Goal: Transaction & Acquisition: Book appointment/travel/reservation

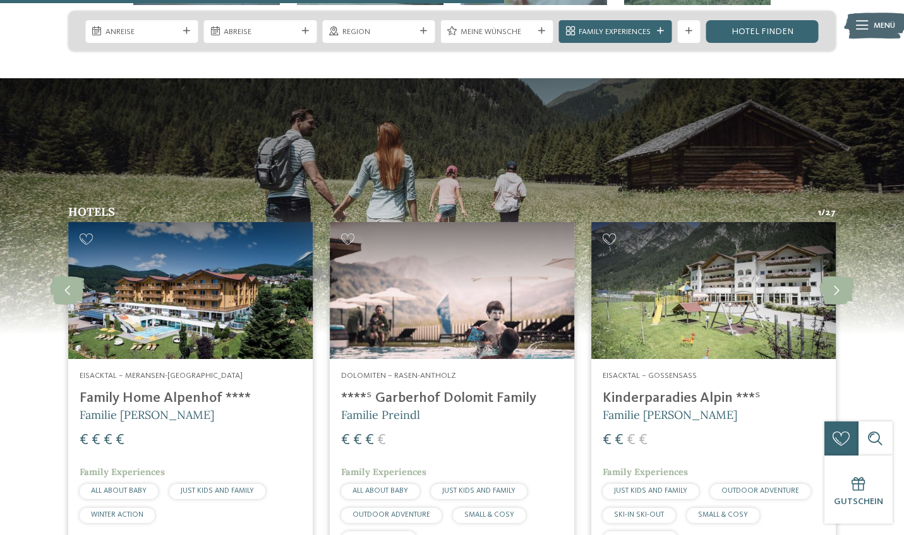
scroll to position [2869, 0]
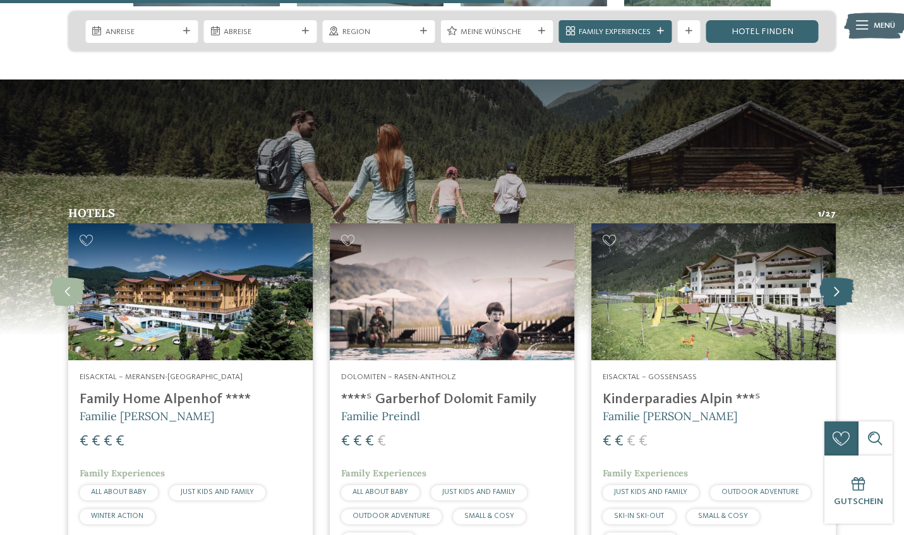
click at [842, 278] on icon at bounding box center [836, 292] width 35 height 28
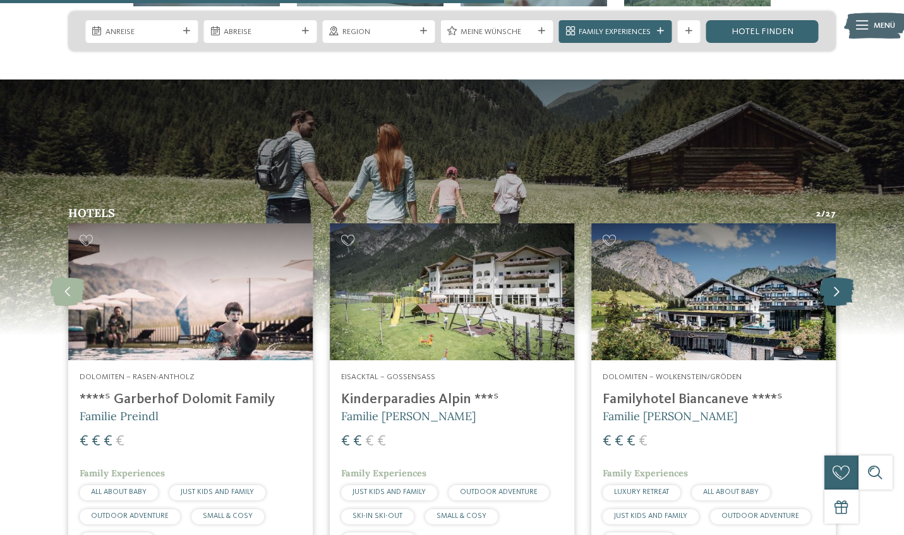
click at [842, 278] on icon at bounding box center [836, 292] width 35 height 28
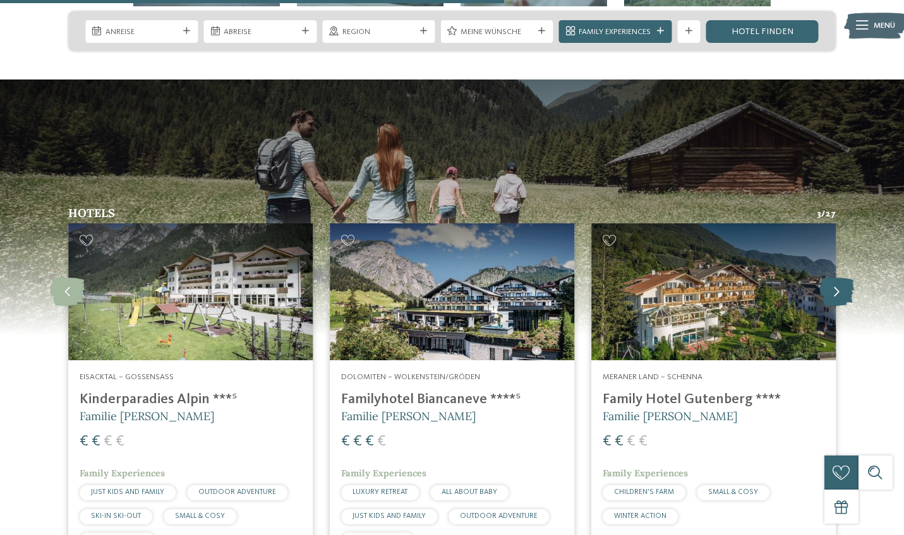
click at [842, 278] on icon at bounding box center [836, 292] width 35 height 28
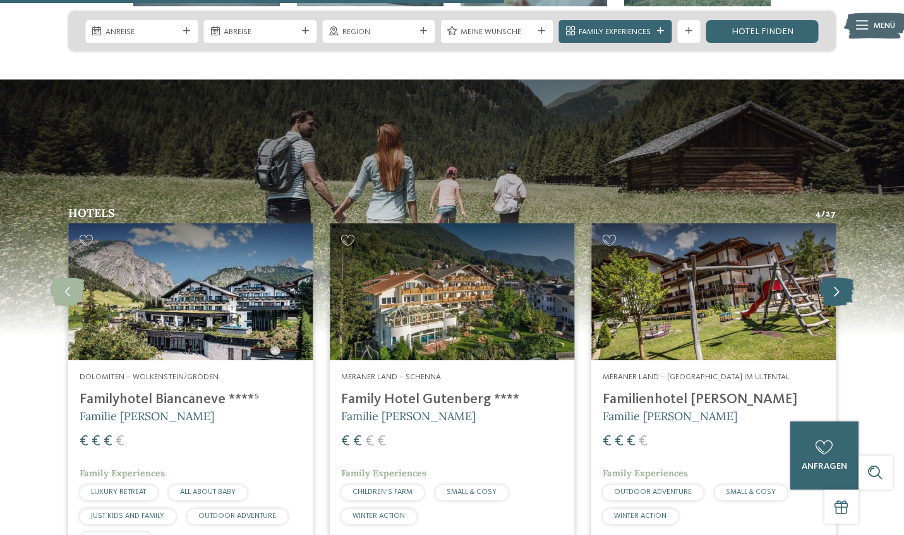
click at [842, 278] on icon at bounding box center [836, 292] width 35 height 28
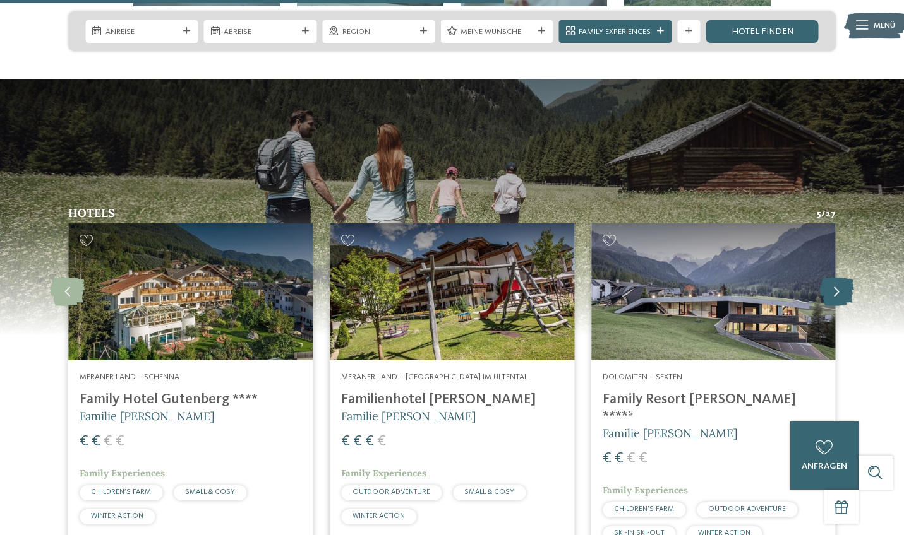
click at [842, 278] on icon at bounding box center [836, 292] width 35 height 28
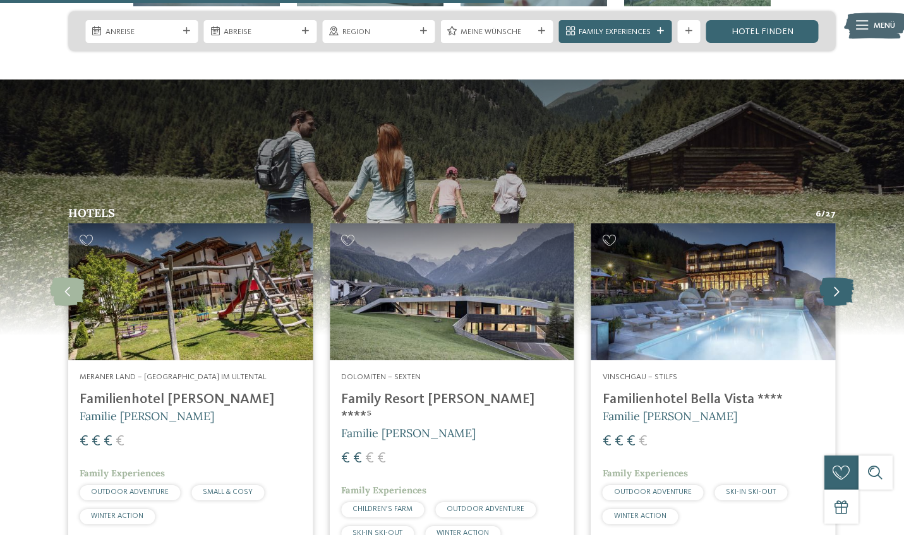
click at [842, 278] on icon at bounding box center [836, 292] width 35 height 28
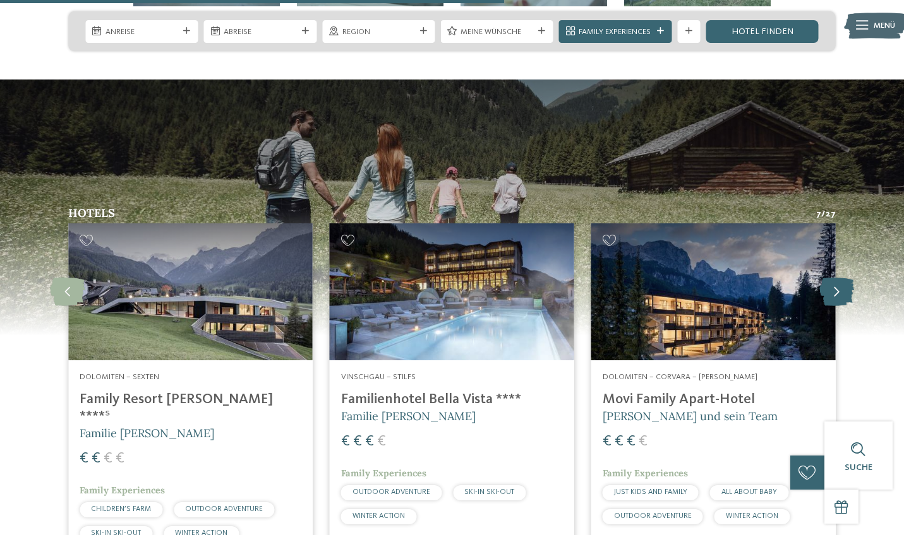
click at [842, 278] on icon at bounding box center [836, 292] width 35 height 28
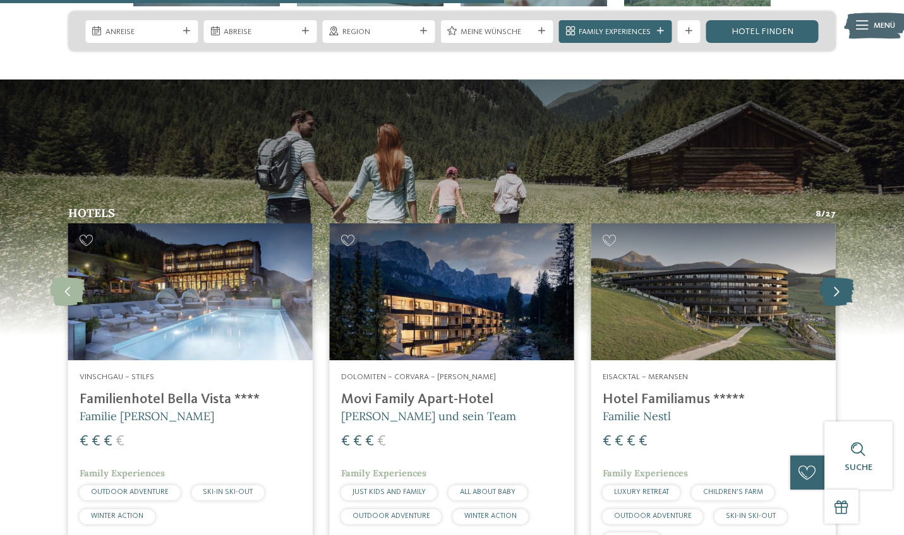
click at [842, 278] on icon at bounding box center [836, 292] width 35 height 28
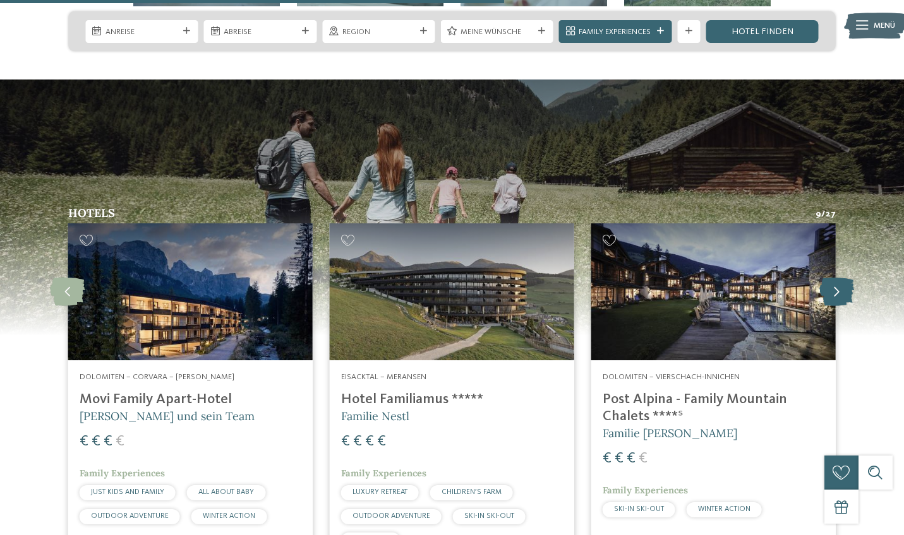
click at [842, 278] on icon at bounding box center [836, 292] width 35 height 28
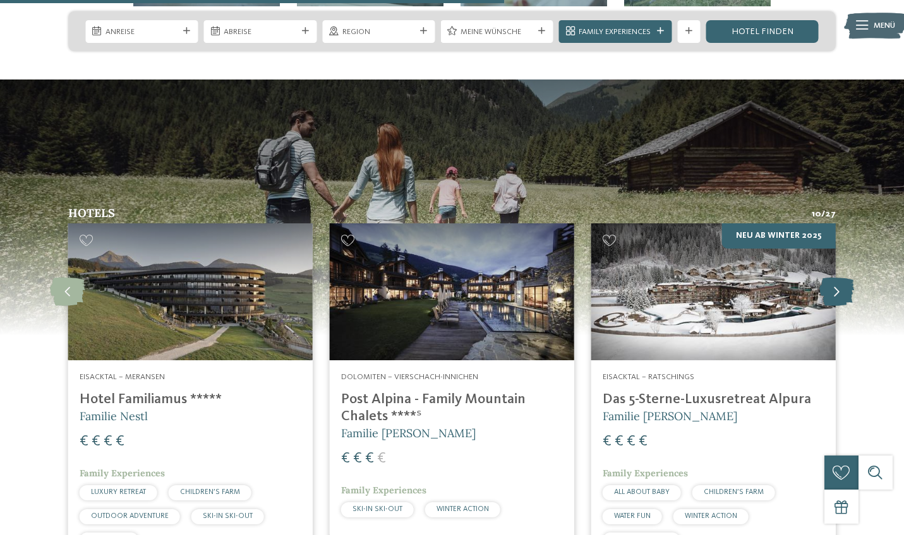
click at [842, 278] on icon at bounding box center [836, 292] width 35 height 28
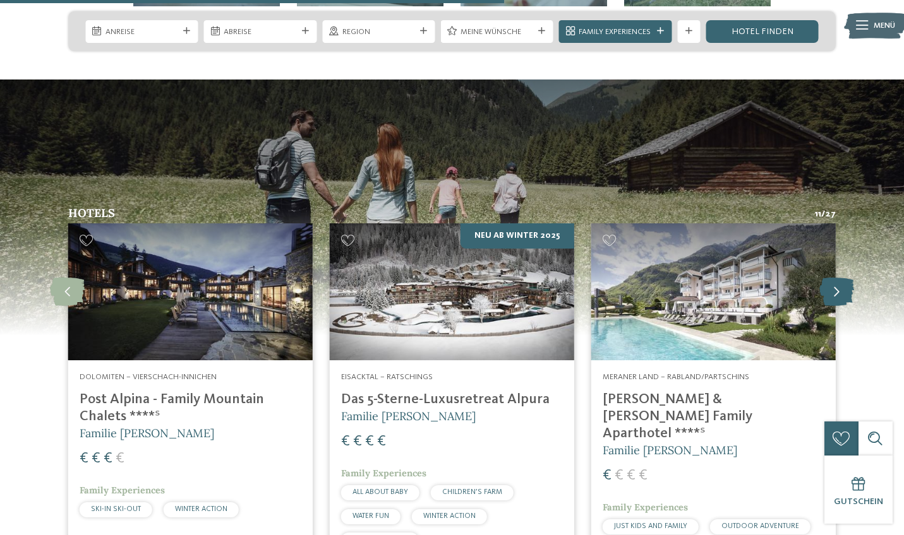
click at [842, 278] on icon at bounding box center [836, 292] width 35 height 28
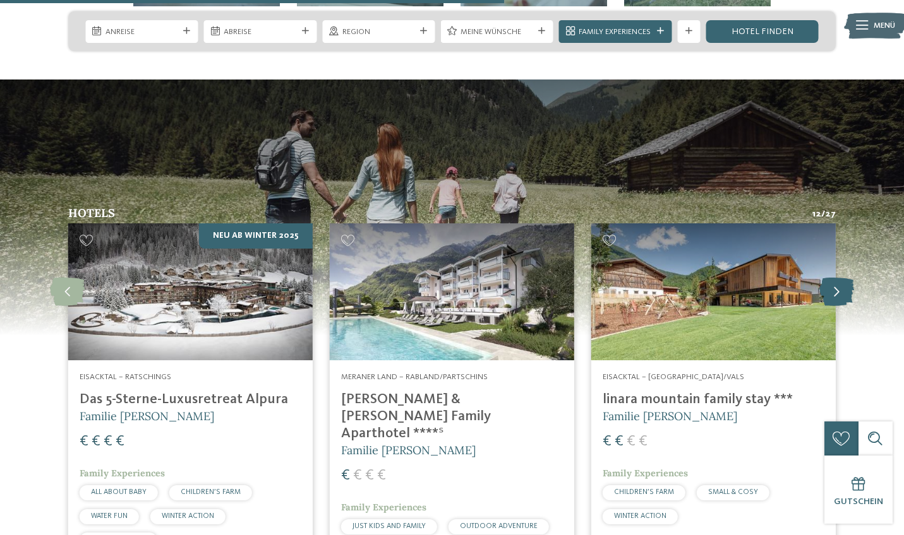
click at [842, 278] on icon at bounding box center [836, 292] width 35 height 28
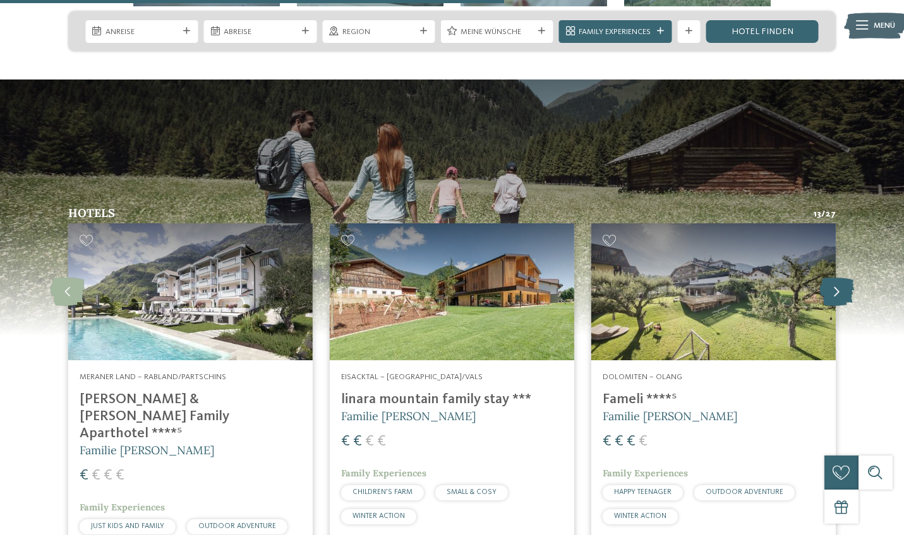
click at [842, 278] on icon at bounding box center [836, 292] width 35 height 28
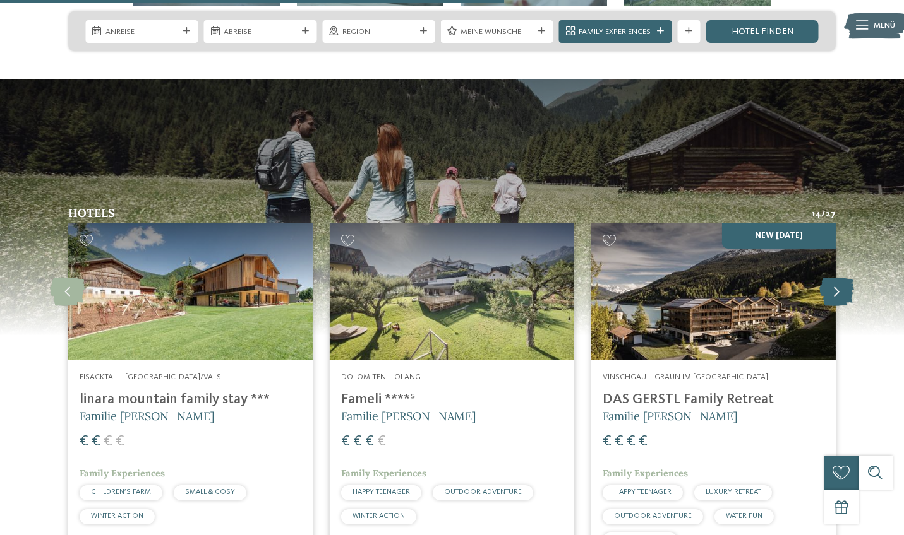
click at [842, 278] on icon at bounding box center [836, 292] width 35 height 28
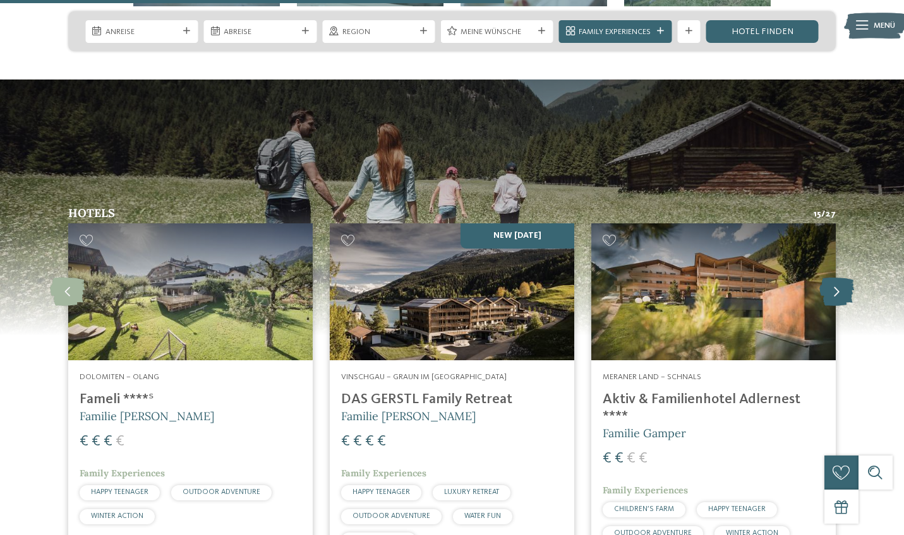
click at [842, 278] on icon at bounding box center [836, 292] width 35 height 28
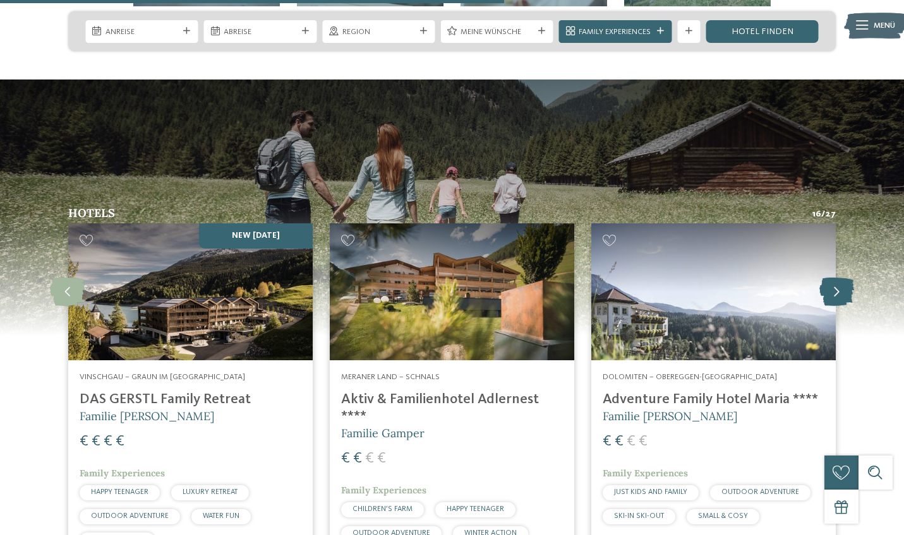
click at [842, 278] on icon at bounding box center [836, 292] width 35 height 28
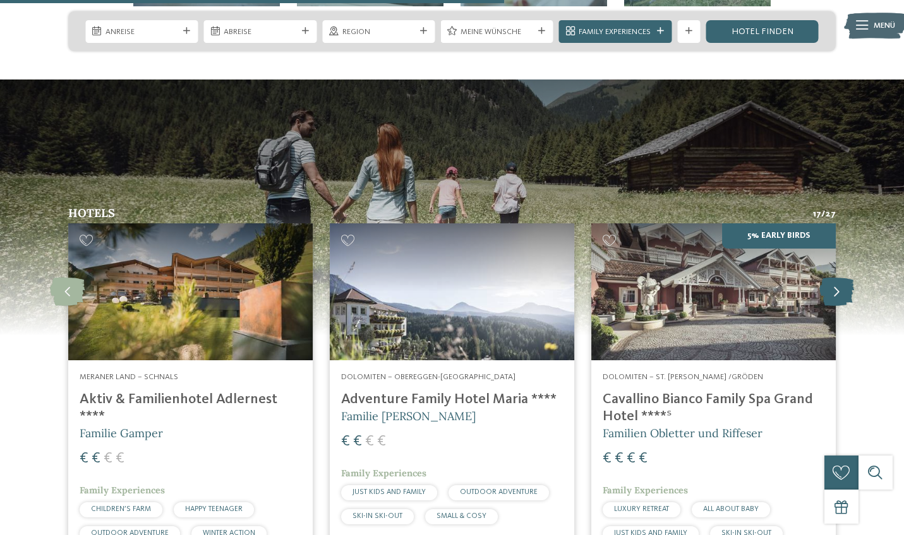
click at [842, 278] on icon at bounding box center [836, 292] width 35 height 28
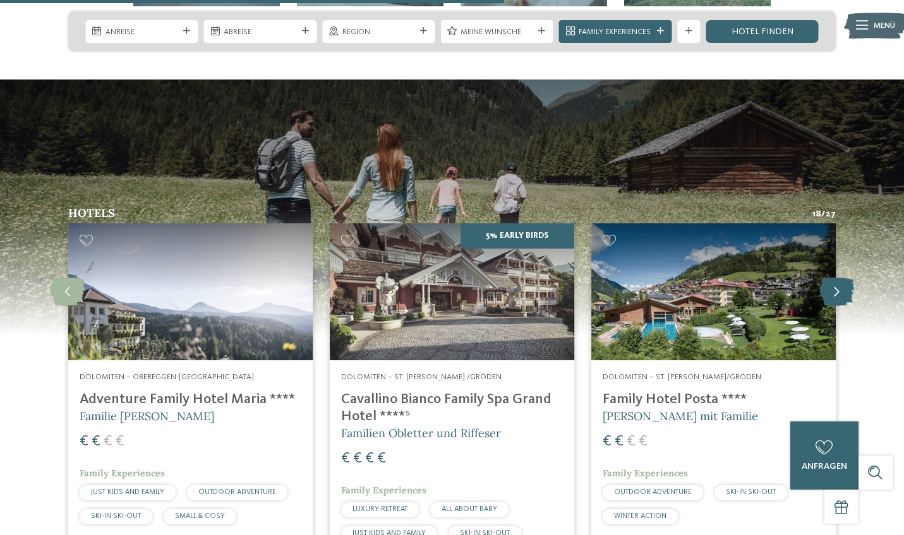
click at [842, 278] on icon at bounding box center [836, 292] width 35 height 28
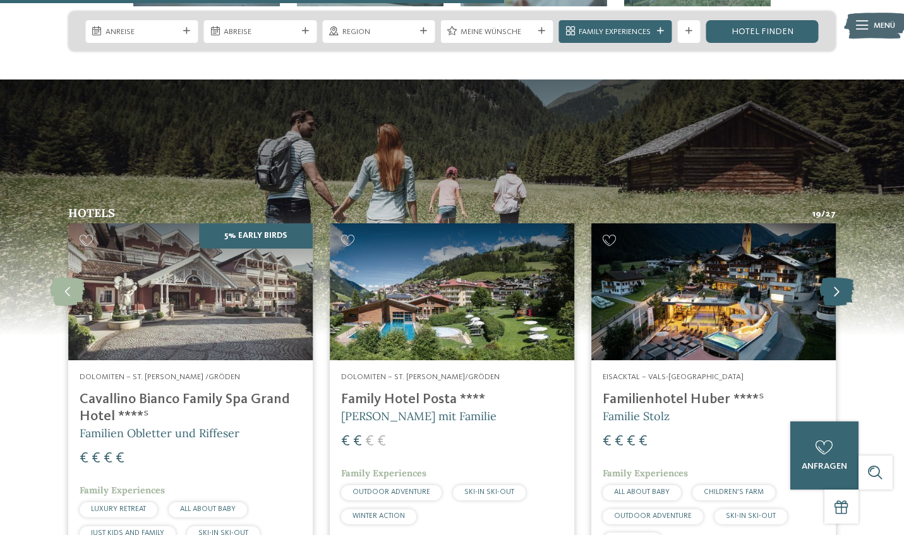
click at [842, 278] on icon at bounding box center [836, 292] width 35 height 28
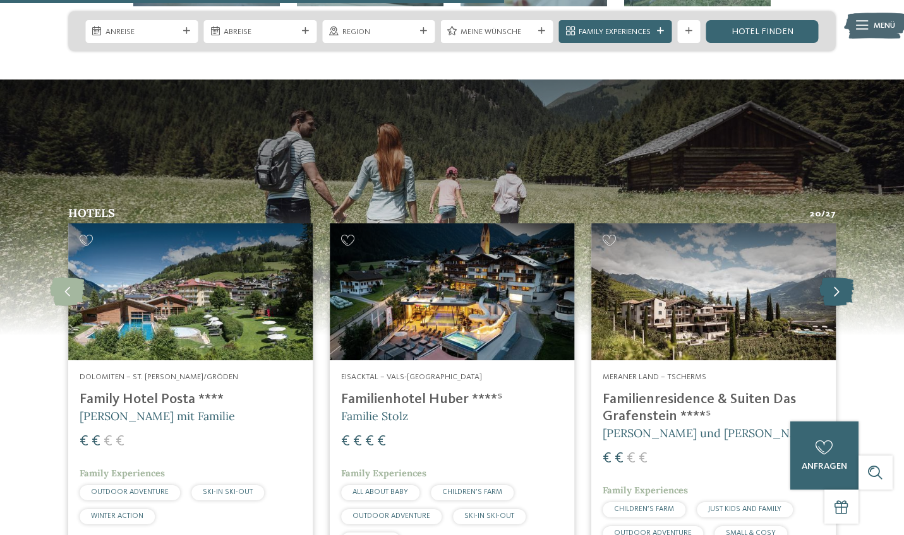
click at [842, 278] on icon at bounding box center [836, 292] width 35 height 28
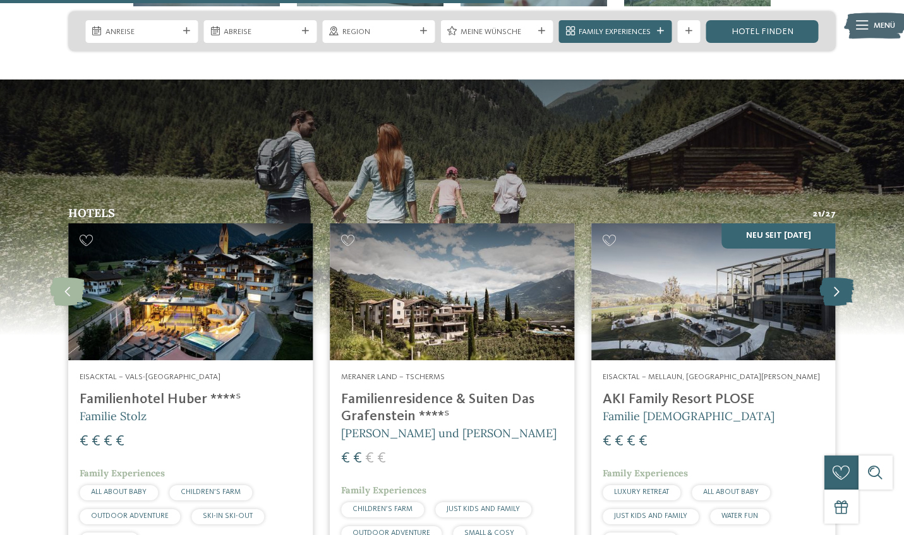
click at [842, 278] on icon at bounding box center [836, 292] width 35 height 28
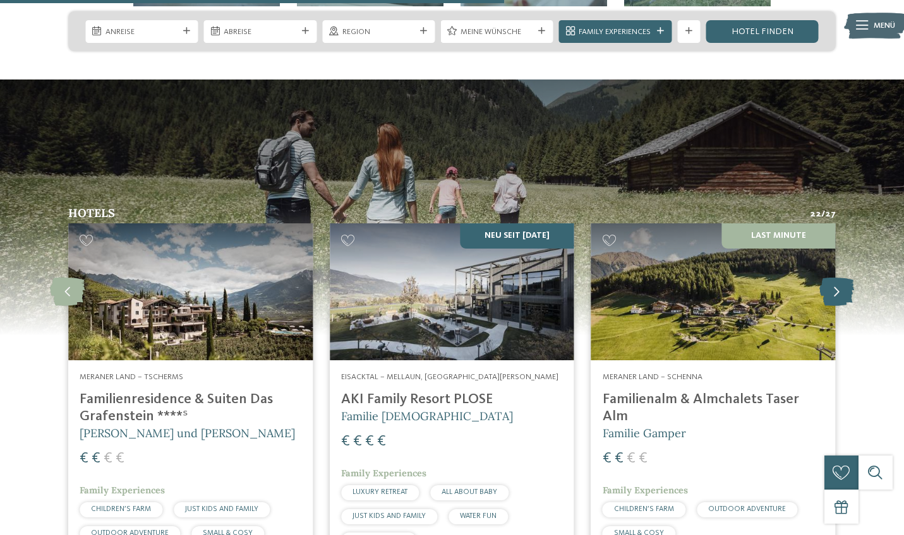
click at [842, 278] on icon at bounding box center [836, 292] width 35 height 28
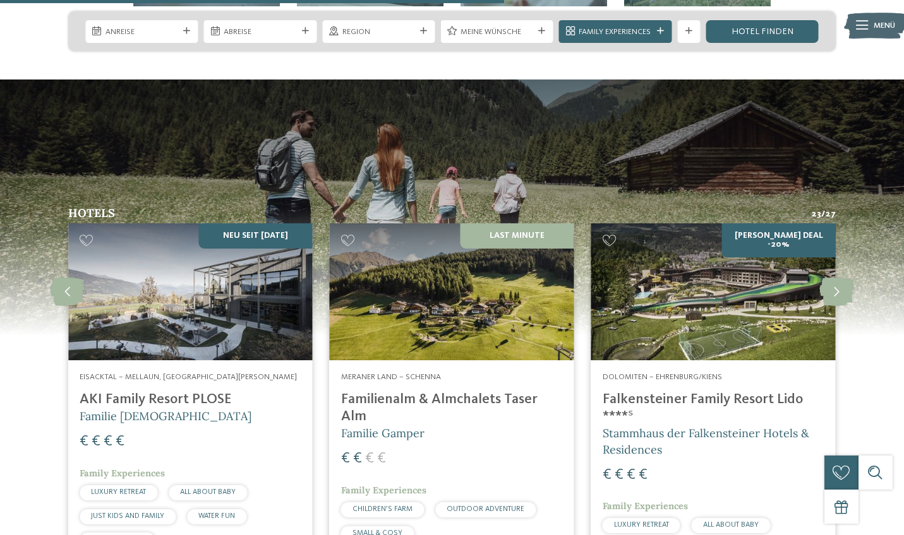
click at [745, 392] on h4 "Falkensteiner Family Resort Lido ****ˢ" at bounding box center [713, 409] width 222 height 34
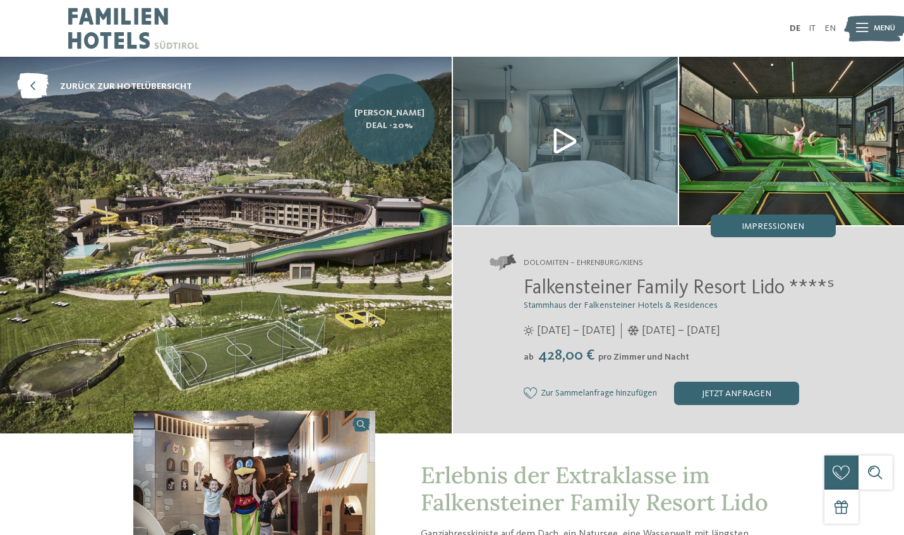
click at [385, 112] on span "[PERSON_NAME] Deal -20%" at bounding box center [389, 119] width 74 height 25
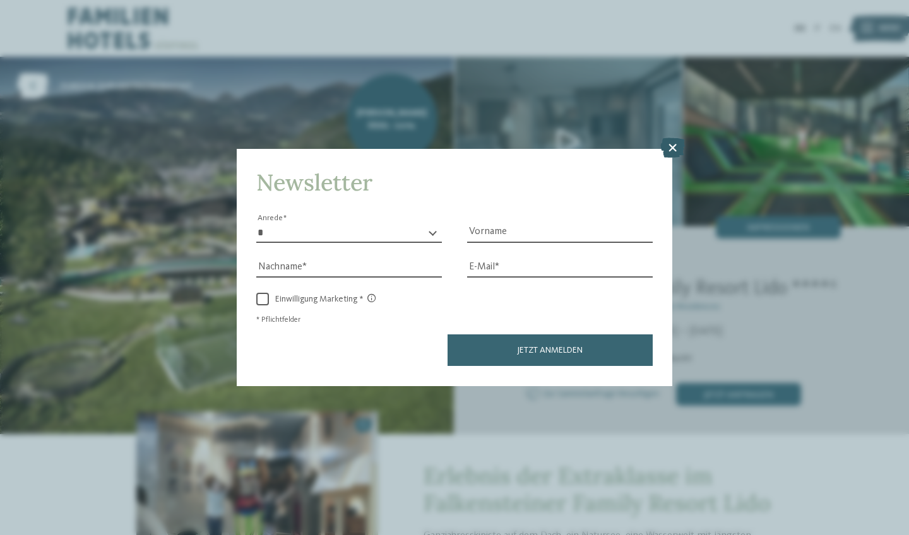
click at [678, 138] on icon at bounding box center [673, 148] width 25 height 20
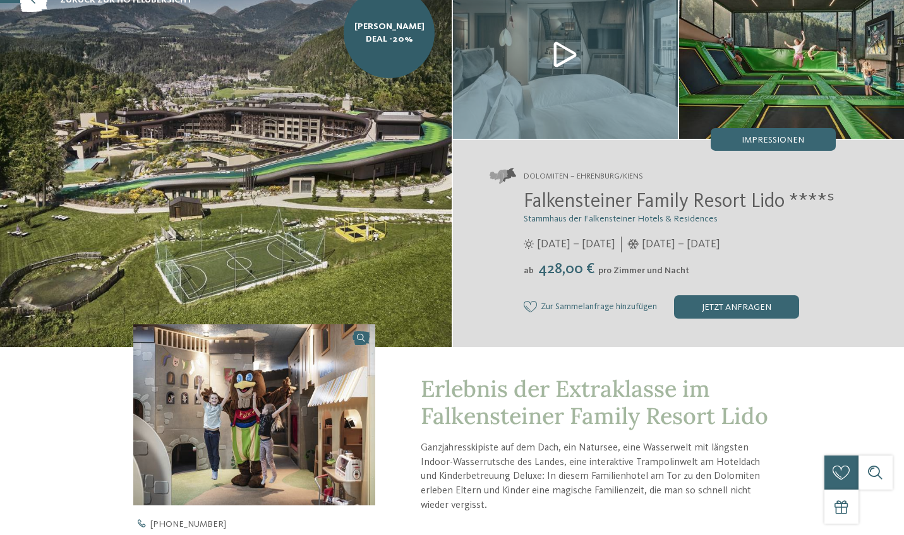
scroll to position [114, 0]
